Goal: Navigation & Orientation: Find specific page/section

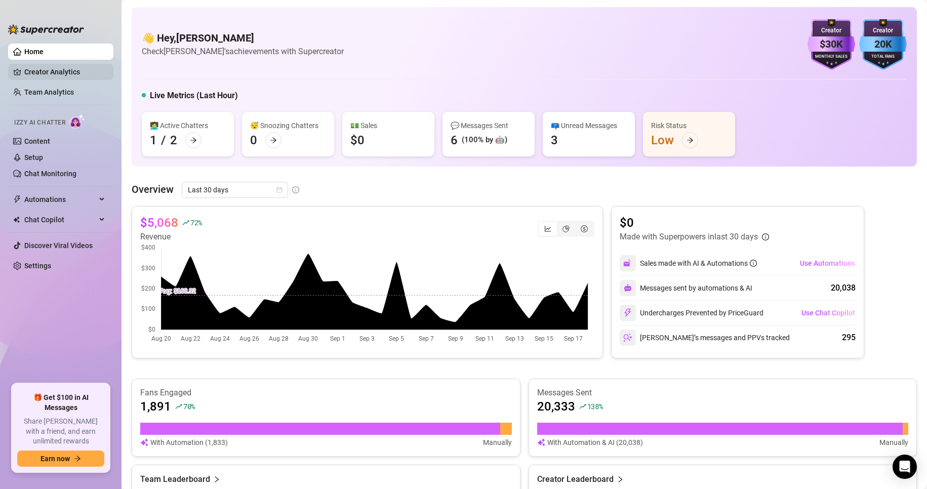
click at [47, 67] on link "Creator Analytics" at bounding box center [64, 72] width 81 height 16
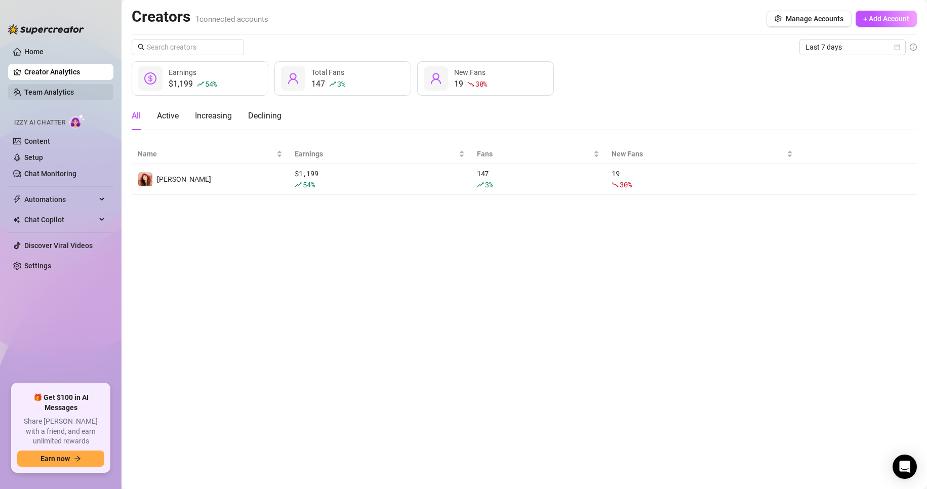
click at [35, 93] on link "Team Analytics" at bounding box center [49, 92] width 50 height 8
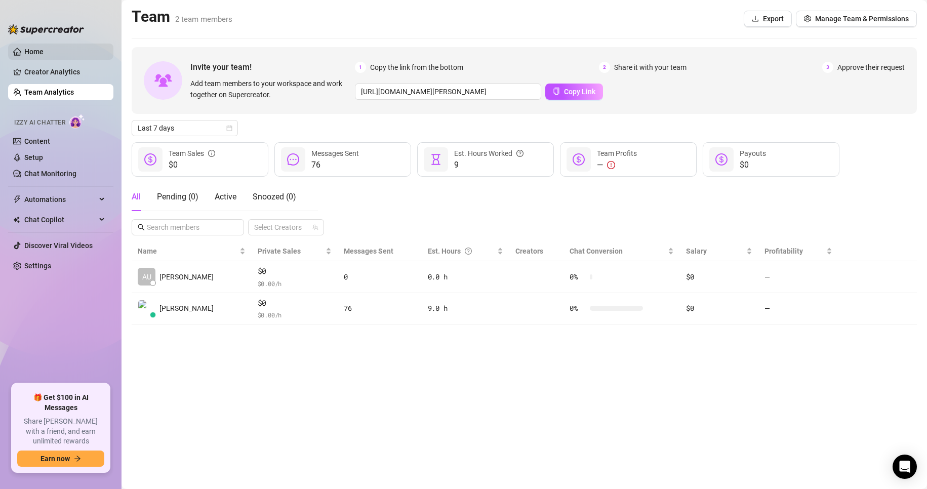
click at [44, 56] on link "Home" at bounding box center [33, 52] width 19 height 8
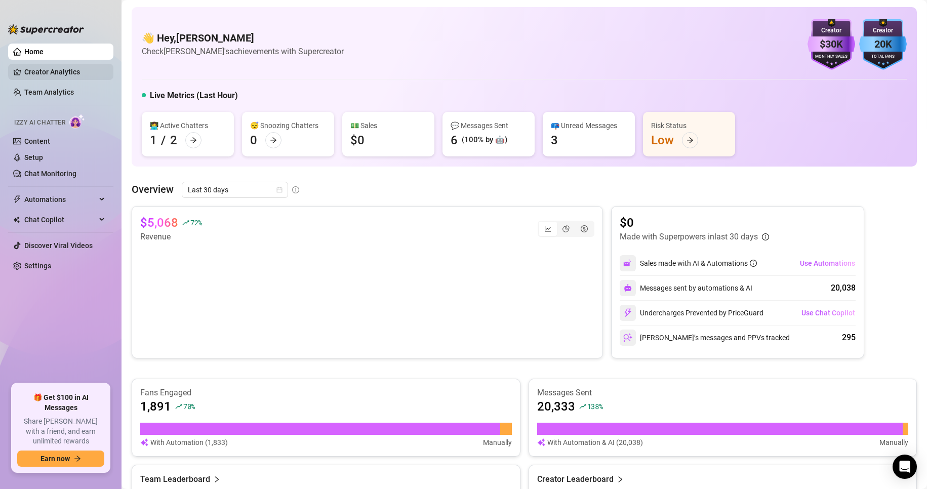
click at [43, 75] on link "Creator Analytics" at bounding box center [64, 72] width 81 height 16
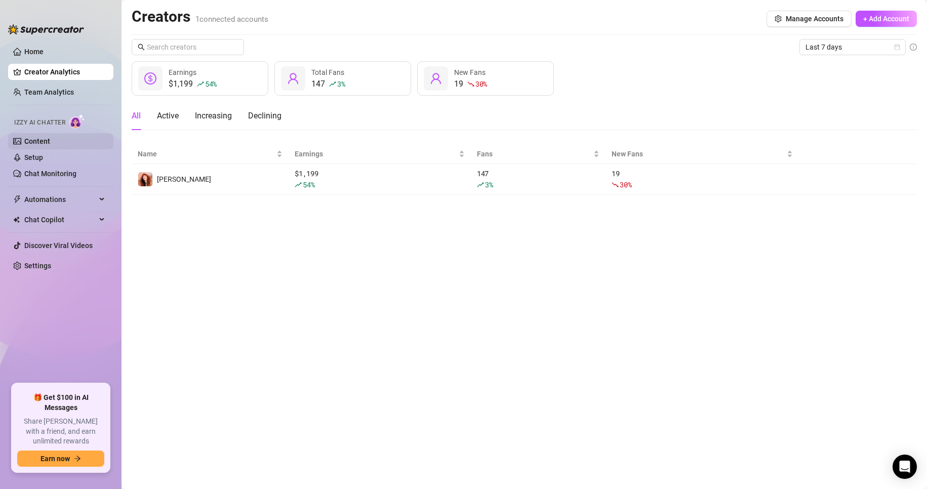
click at [40, 141] on link "Content" at bounding box center [37, 141] width 26 height 8
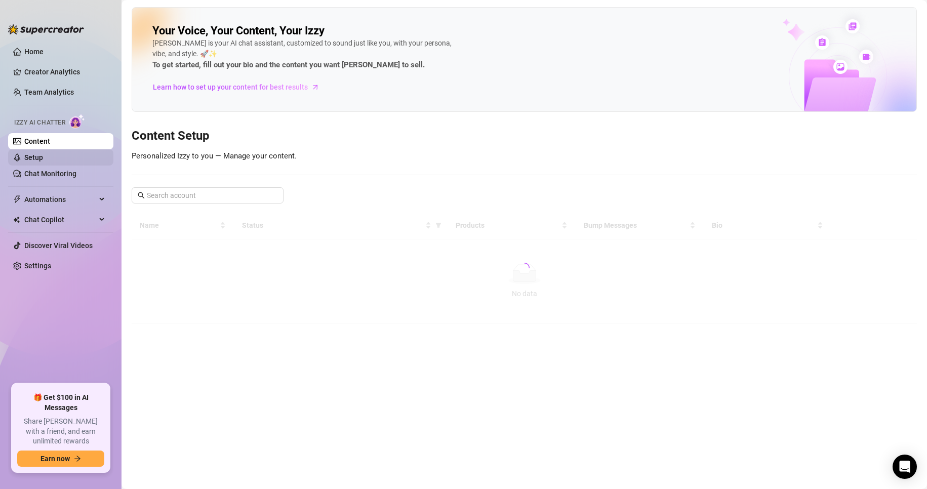
click at [40, 161] on link "Setup" at bounding box center [33, 157] width 19 height 8
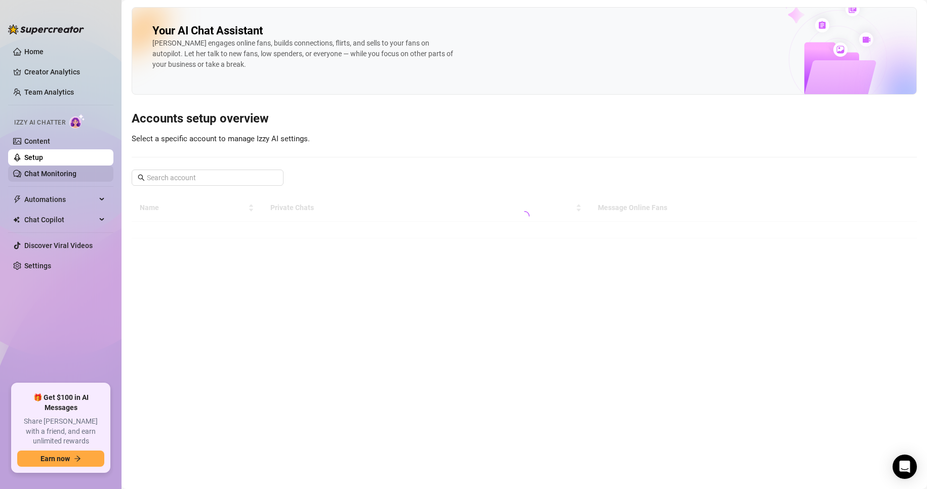
click at [70, 171] on link "Chat Monitoring" at bounding box center [50, 174] width 52 height 8
